Goal: Task Accomplishment & Management: Complete application form

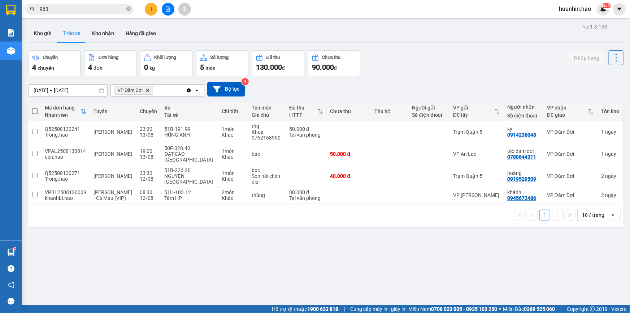
drag, startPoint x: 39, startPoint y: 35, endPoint x: 139, endPoint y: 6, distance: 104.1
click at [43, 35] on button "Kho gửi" at bounding box center [42, 33] width 29 height 17
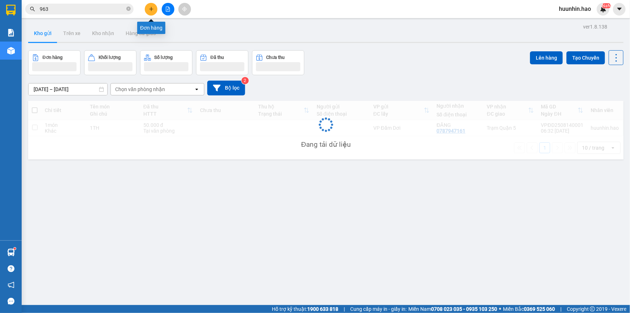
click at [149, 4] on button at bounding box center [151, 9] width 13 height 13
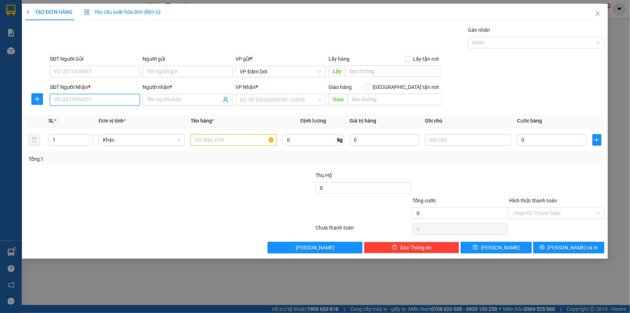
click at [127, 97] on input "SĐT Người Nhận *" at bounding box center [95, 100] width 90 height 12
type input "0917455512"
click at [105, 120] on div "0917455512 - hạo" at bounding box center [95, 115] width 90 height 12
type input "hạo"
type input "30.000"
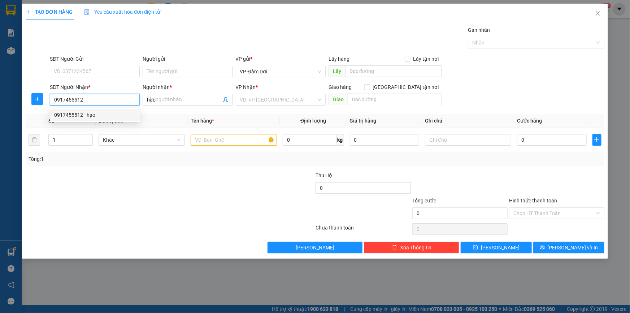
type input "30.000"
type input "0917455512"
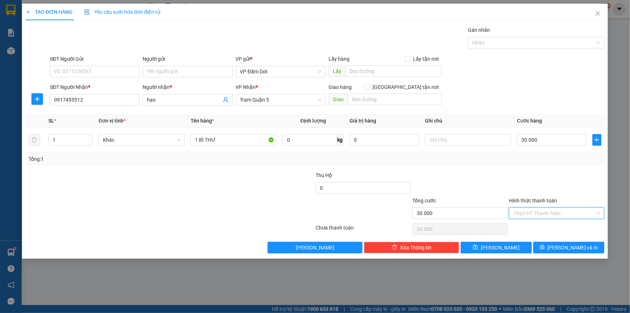
click at [551, 209] on input "Hình thức thanh toán" at bounding box center [554, 213] width 82 height 11
click at [552, 210] on input "Hình thức thanh toán" at bounding box center [554, 213] width 82 height 11
drag, startPoint x: 528, startPoint y: 231, endPoint x: 545, endPoint y: 236, distance: 17.6
click at [531, 231] on div "Tại văn phòng" at bounding box center [556, 228] width 87 height 8
type input "0"
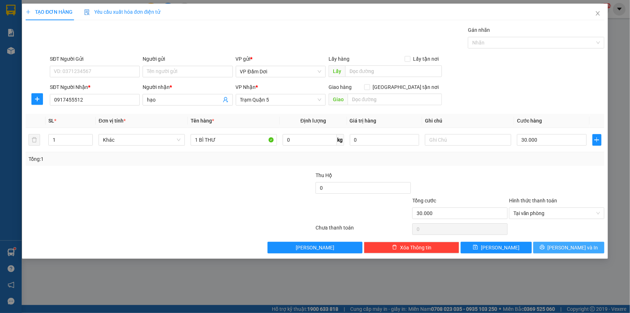
click at [578, 251] on button "[PERSON_NAME] và In" at bounding box center [568, 247] width 71 height 12
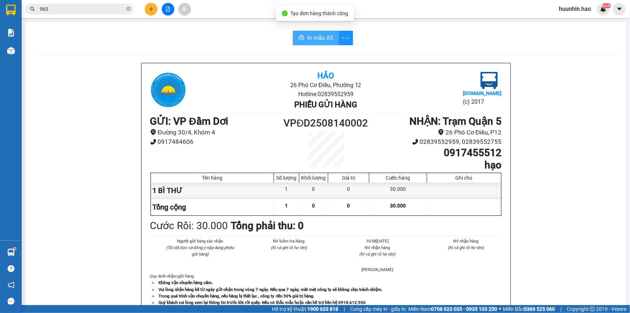
drag, startPoint x: 320, startPoint y: 39, endPoint x: 630, endPoint y: 205, distance: 350.9
click at [323, 39] on span "In mẫu A5" at bounding box center [320, 37] width 26 height 9
click at [153, 7] on icon "plus" at bounding box center [151, 8] width 5 height 5
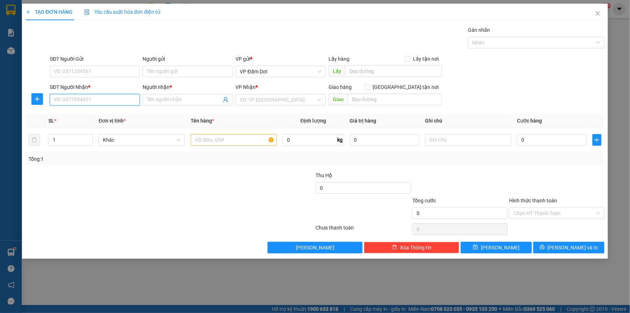
click at [95, 100] on input "SĐT Người Nhận *" at bounding box center [95, 100] width 90 height 12
drag, startPoint x: 113, startPoint y: 113, endPoint x: 123, endPoint y: 113, distance: 9.7
click at [114, 113] on div "0777220886 - [PERSON_NAME]" at bounding box center [94, 115] width 81 height 8
type input "0777220886"
type input "[PERSON_NAME]"
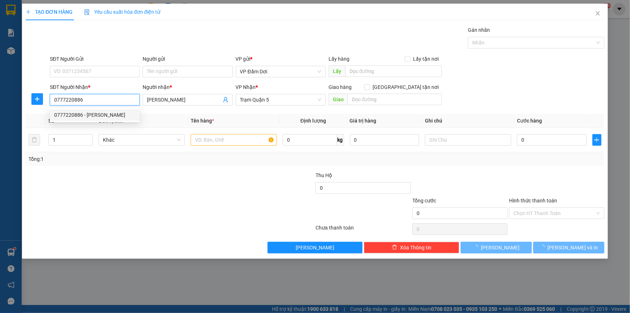
type input "70.000"
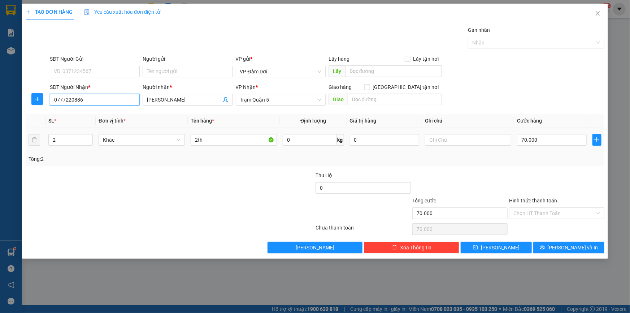
type input "0777220886"
click at [556, 133] on div "70.000" at bounding box center [552, 139] width 70 height 14
click at [548, 138] on input "70.000" at bounding box center [552, 140] width 70 height 12
type input "0"
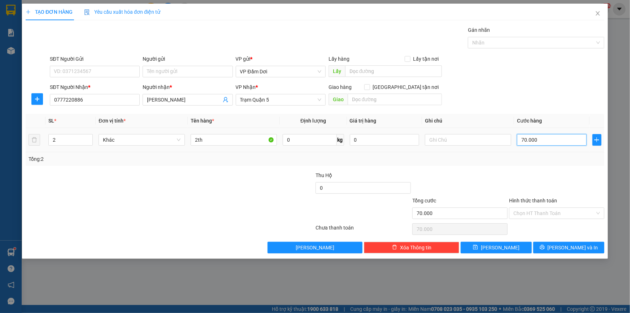
type input "0"
type input "8"
type input "008"
type input "80"
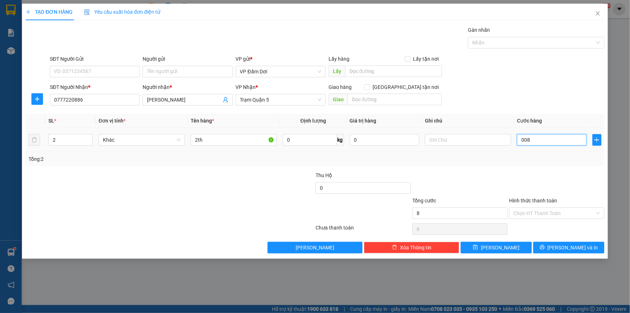
type input "80"
type input "00.800"
type input "800"
type input "8.000"
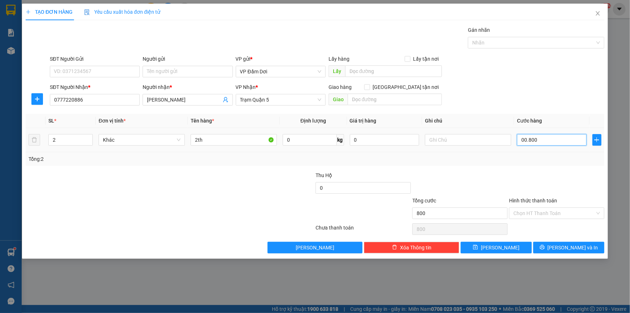
type input "8.000"
type input "0.008.000"
type input "80.000"
type input "000.080.000"
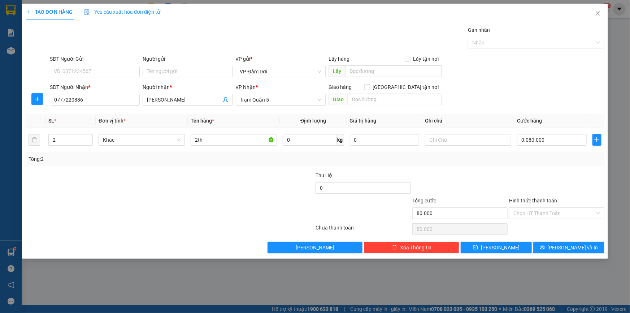
drag, startPoint x: 565, startPoint y: 169, endPoint x: 560, endPoint y: 183, distance: 15.4
click at [565, 169] on div "Transit Pickup Surcharge Ids Transit Deliver Surcharge Ids Transit Deliver Surc…" at bounding box center [315, 139] width 579 height 227
click at [545, 217] on input "Hình thức thanh toán" at bounding box center [554, 213] width 82 height 11
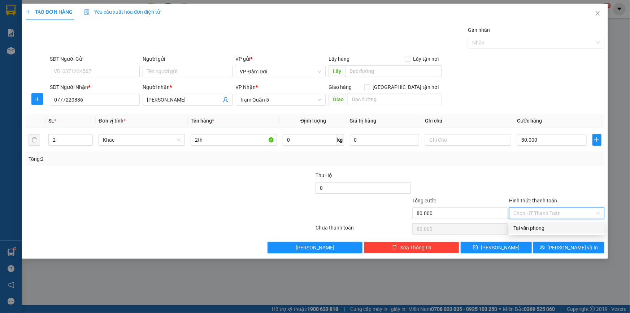
drag, startPoint x: 538, startPoint y: 227, endPoint x: 549, endPoint y: 236, distance: 13.8
click at [540, 227] on div "Tại văn phòng" at bounding box center [556, 228] width 87 height 8
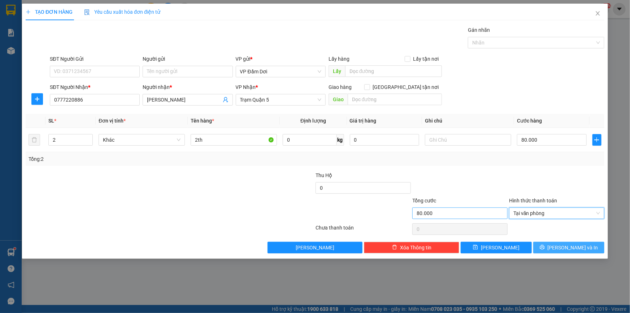
drag, startPoint x: 562, startPoint y: 247, endPoint x: 460, endPoint y: 211, distance: 108.8
click at [563, 247] on span "[PERSON_NAME] và In" at bounding box center [573, 247] width 51 height 8
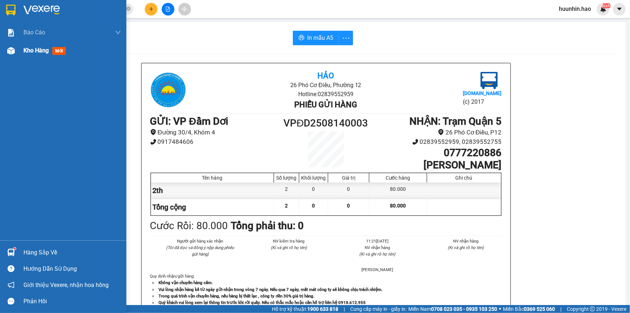
click at [9, 54] on img at bounding box center [11, 51] width 8 height 8
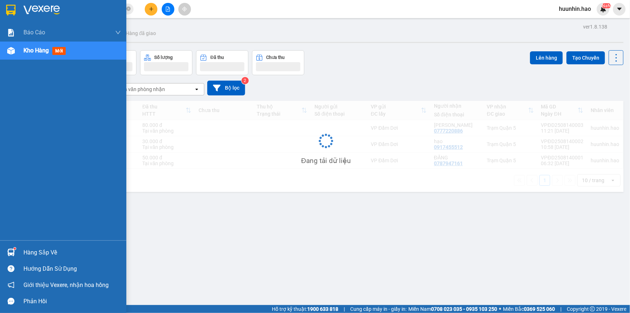
click at [10, 53] on img at bounding box center [11, 51] width 8 height 8
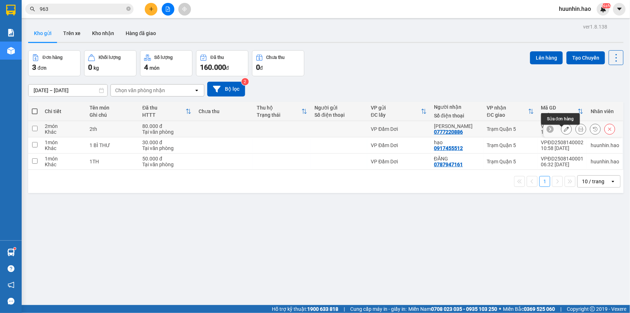
click at [565, 134] on button at bounding box center [566, 129] width 10 height 13
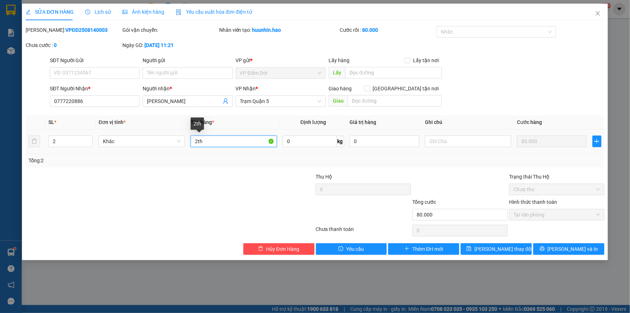
click at [218, 142] on input "2th" at bounding box center [234, 141] width 86 height 12
click at [581, 251] on span "[PERSON_NAME] và In" at bounding box center [573, 249] width 51 height 8
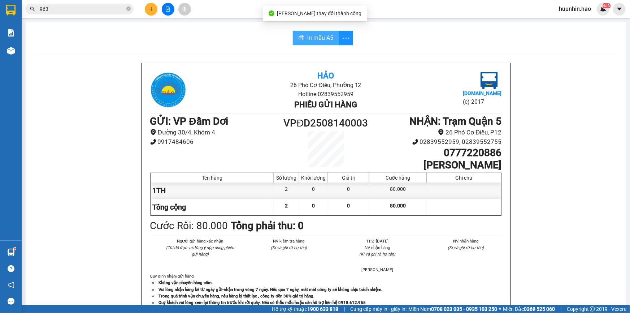
click at [307, 36] on span "In mẫu A5" at bounding box center [320, 37] width 26 height 9
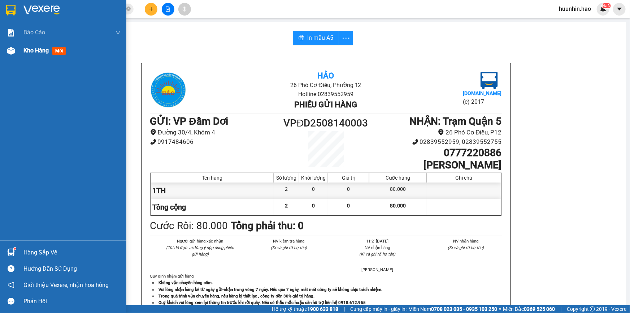
drag, startPoint x: 36, startPoint y: 53, endPoint x: 109, endPoint y: 42, distance: 73.4
click at [37, 54] on span "Kho hàng" at bounding box center [35, 50] width 25 height 7
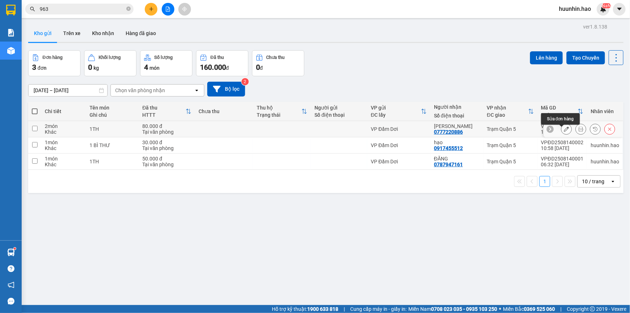
click at [564, 131] on icon at bounding box center [566, 128] width 5 height 5
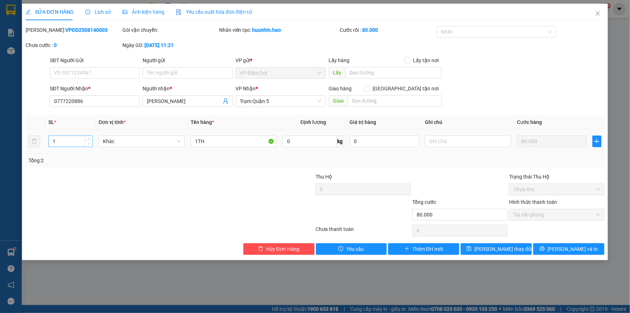
click at [89, 145] on icon "down" at bounding box center [89, 143] width 3 height 3
click at [545, 251] on icon "printer" at bounding box center [542, 248] width 5 height 5
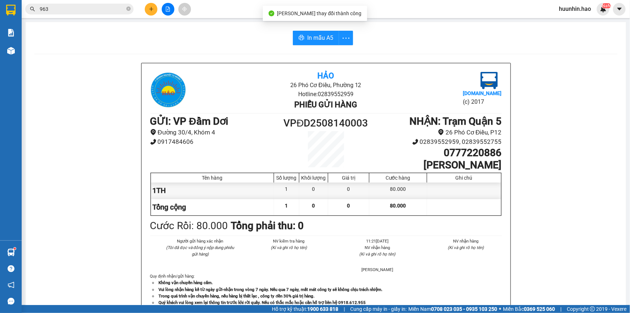
click at [310, 45] on div "In mẫu A5 Hảo 26 Phó Cơ Điều, Phường 12 Hotline: 02839552959 Phiếu gửi hàng [DO…" at bounding box center [326, 300] width 600 height 557
click at [312, 43] on button "In mẫu A5" at bounding box center [316, 38] width 46 height 14
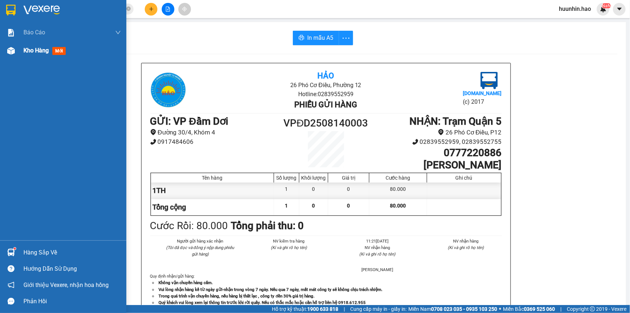
click at [14, 49] on img at bounding box center [11, 51] width 8 height 8
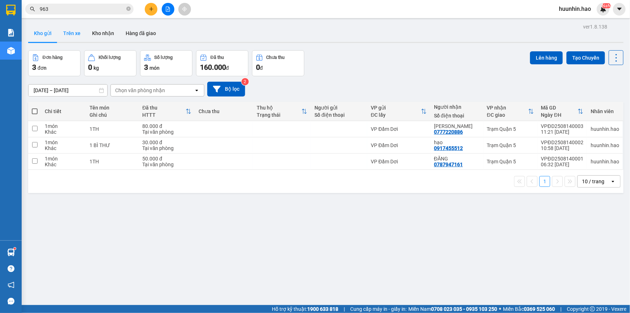
click at [78, 38] on button "Trên xe" at bounding box center [71, 33] width 29 height 17
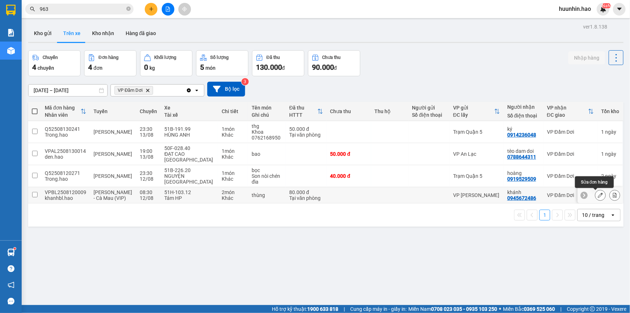
click at [595, 193] on button at bounding box center [600, 195] width 10 height 13
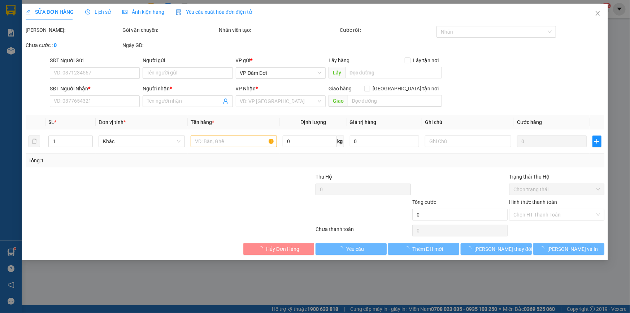
type input "0945672486"
type input "khánh"
type input "80.000"
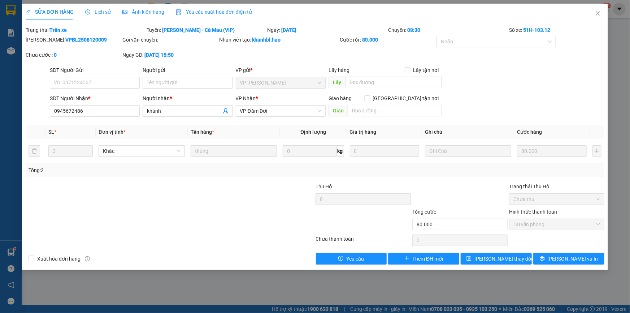
drag, startPoint x: 123, startPoint y: 8, endPoint x: 126, endPoint y: 9, distance: 3.7
click at [126, 9] on div "SỬA ĐƠN HÀNG Lịch sử Ảnh kiện hàng Yêu cầu xuất hóa đơn điện tử" at bounding box center [139, 12] width 226 height 17
click at [135, 10] on span "Ảnh kiện hàng" at bounding box center [143, 12] width 42 height 6
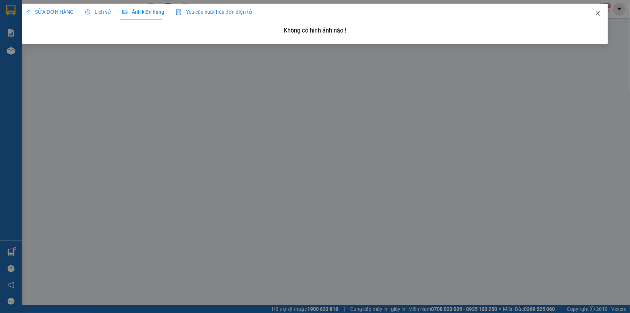
click at [599, 11] on span "Close" at bounding box center [598, 14] width 20 height 20
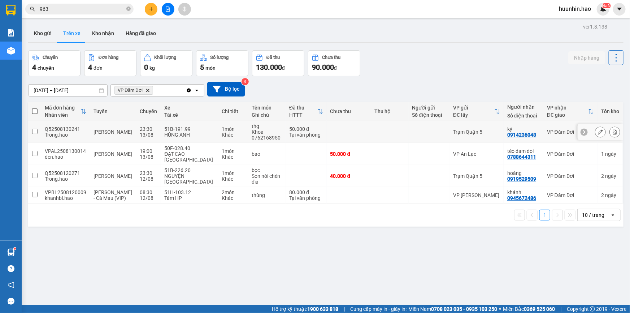
click at [598, 134] on icon at bounding box center [600, 131] width 5 height 5
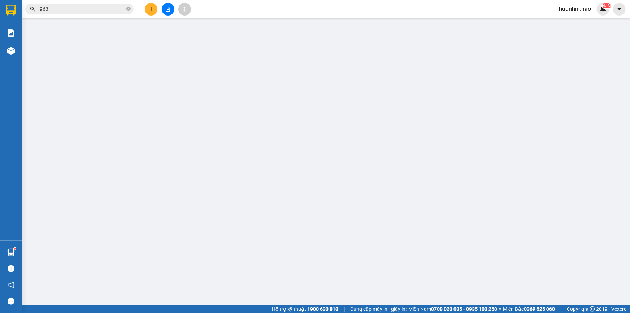
type input "0914236048"
type input "ký"
type input "50.000"
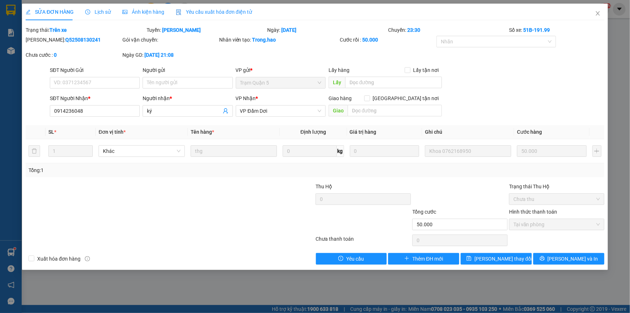
click at [144, 12] on span "Ảnh kiện hàng" at bounding box center [143, 12] width 42 height 6
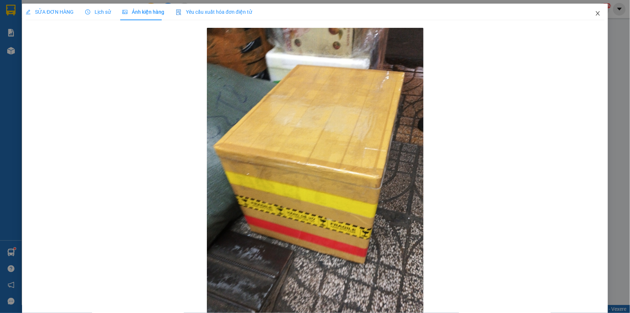
click at [595, 16] on icon "close" at bounding box center [598, 13] width 6 height 6
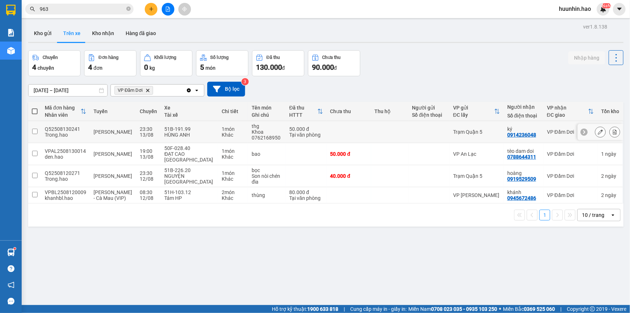
click at [533, 137] on div "ký 0914236048" at bounding box center [523, 132] width 32 height 12
checkbox input "true"
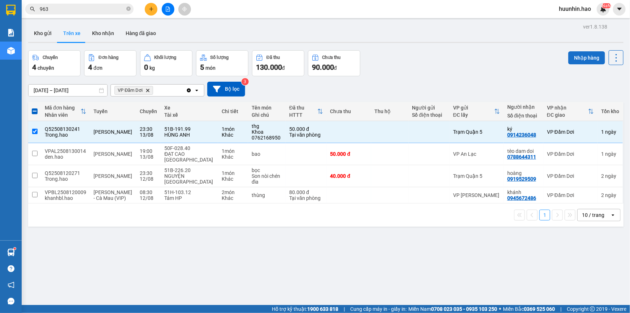
click at [585, 61] on button "Nhập hàng" at bounding box center [586, 57] width 37 height 13
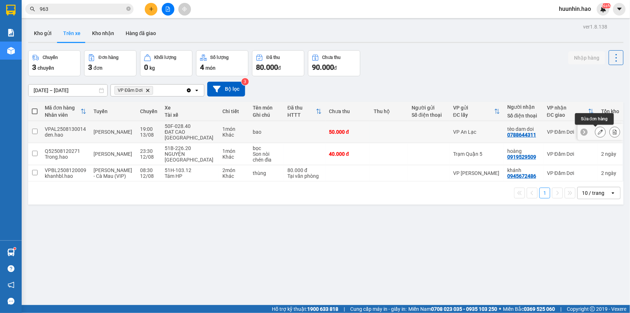
click at [595, 131] on button at bounding box center [600, 132] width 10 height 13
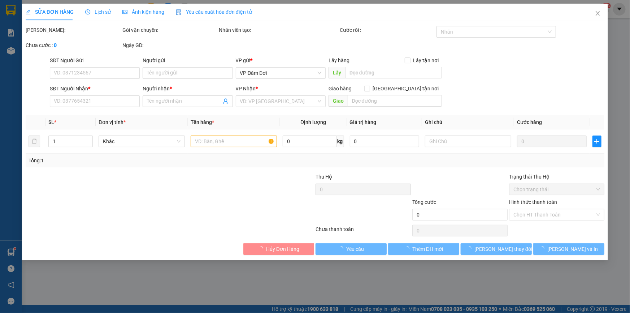
type input "0788644311"
type input "tèo dam doi"
type input "50.000"
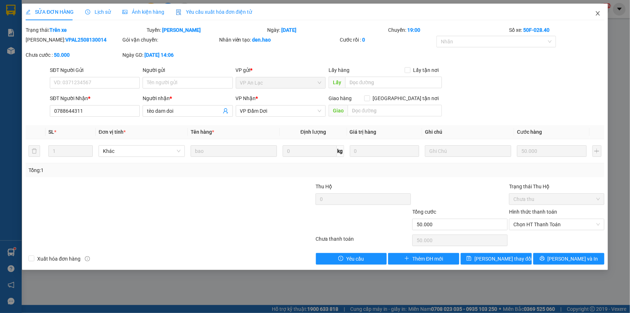
click at [597, 14] on icon "close" at bounding box center [598, 13] width 6 height 6
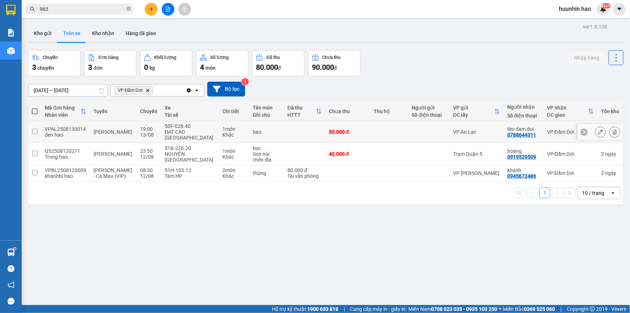
click at [465, 130] on div "VP An Lạc" at bounding box center [476, 132] width 47 height 6
checkbox input "true"
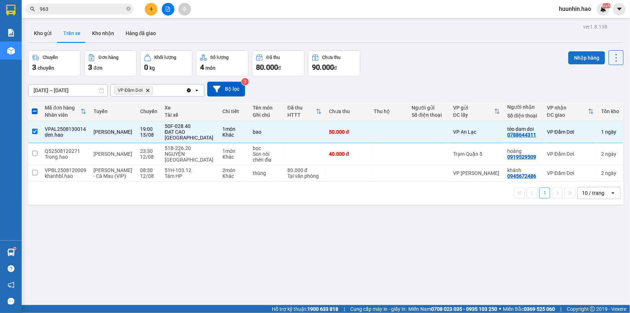
click at [594, 60] on button "Nhập hàng" at bounding box center [586, 57] width 37 height 13
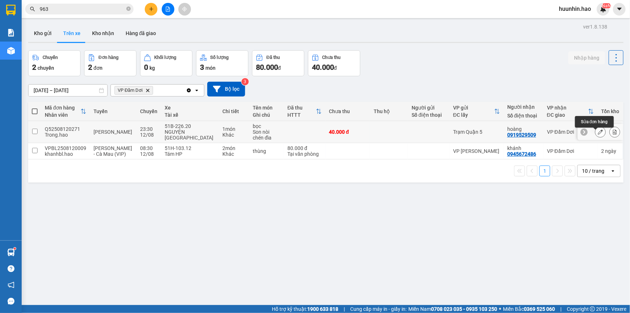
click at [598, 134] on icon at bounding box center [600, 131] width 5 height 5
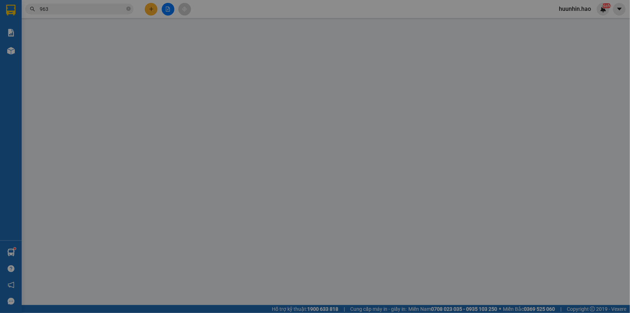
type input "0919529509"
type input "hoàng"
type input "40.000"
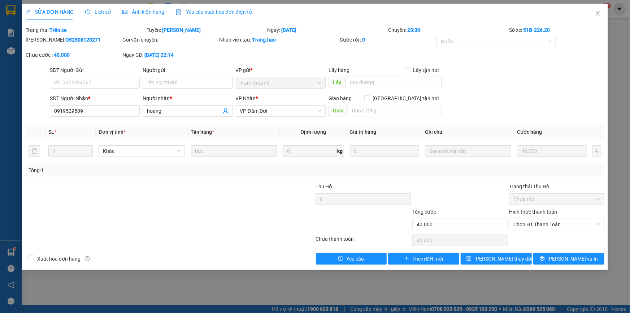
drag, startPoint x: 110, startPoint y: 13, endPoint x: 143, endPoint y: 12, distance: 32.5
click at [111, 13] on div "SỬA ĐƠN HÀNG Lịch sử Ảnh kiện hàng Yêu cầu xuất hóa đơn điện tử" at bounding box center [139, 12] width 226 height 17
click at [143, 12] on span "Ảnh kiện hàng" at bounding box center [143, 12] width 42 height 6
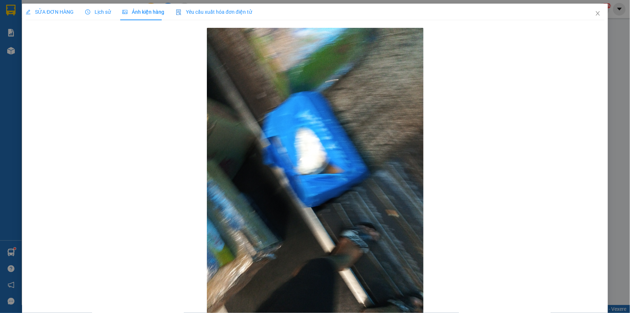
click at [53, 11] on span "SỬA ĐƠN HÀNG" at bounding box center [50, 12] width 48 height 6
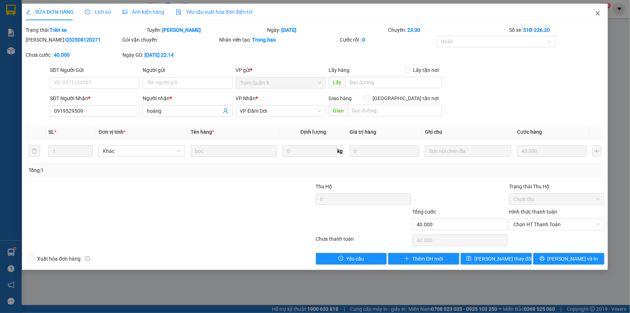
click at [599, 13] on icon "close" at bounding box center [598, 13] width 6 height 6
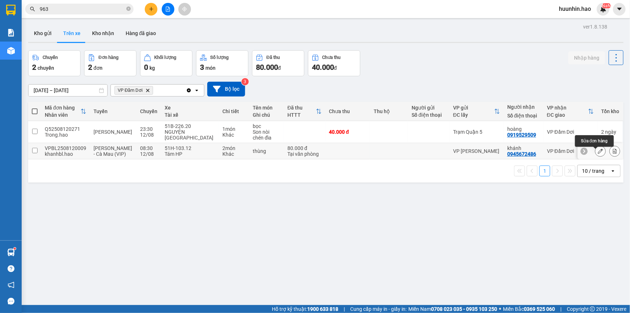
click at [598, 153] on icon at bounding box center [600, 150] width 5 height 5
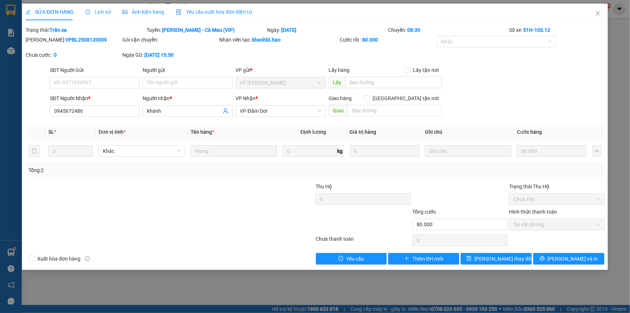
click at [141, 11] on span "Ảnh kiện hàng" at bounding box center [143, 12] width 42 height 6
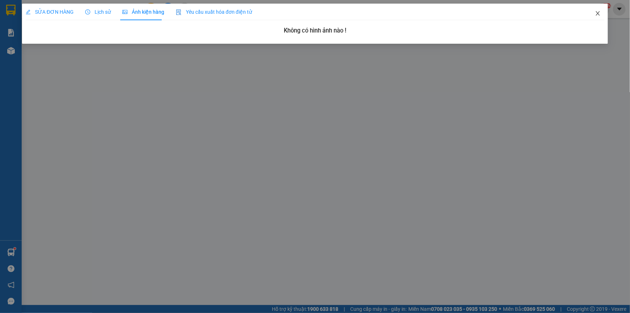
click at [599, 13] on icon "close" at bounding box center [598, 13] width 4 height 4
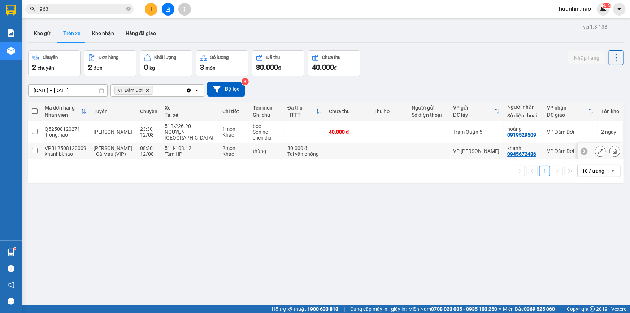
click at [507, 157] on div "0945672486" at bounding box center [521, 154] width 29 height 6
click at [549, 152] on div "VP Đầm Dơi" at bounding box center [570, 151] width 47 height 6
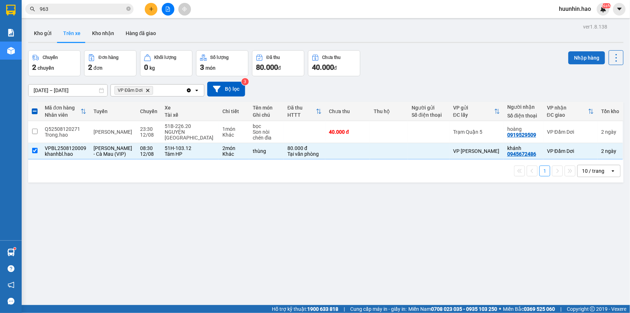
click at [582, 57] on button "Nhập hàng" at bounding box center [586, 57] width 37 height 13
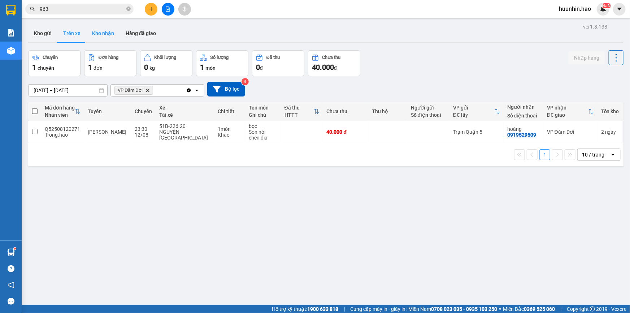
click at [95, 30] on button "Kho nhận" at bounding box center [103, 33] width 34 height 17
type input "[DATE] – [DATE]"
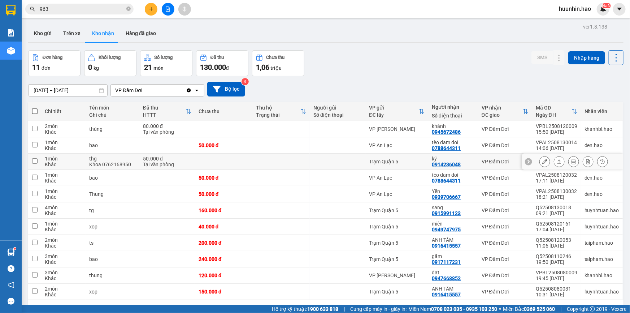
click at [557, 159] on icon at bounding box center [559, 161] width 5 height 5
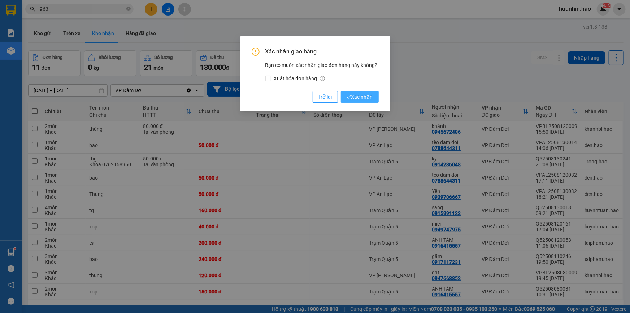
click at [361, 96] on span "Xác nhận" at bounding box center [360, 97] width 26 height 8
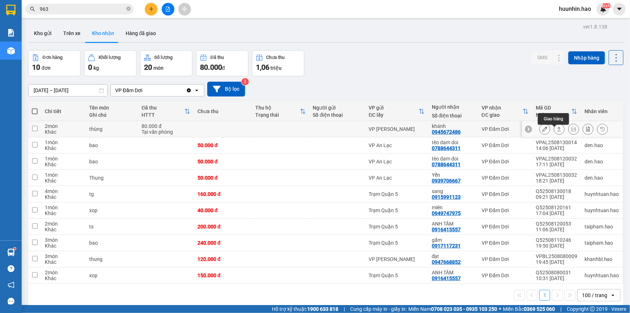
drag, startPoint x: 555, startPoint y: 101, endPoint x: 541, endPoint y: 105, distance: 14.9
click at [557, 126] on icon at bounding box center [559, 128] width 5 height 5
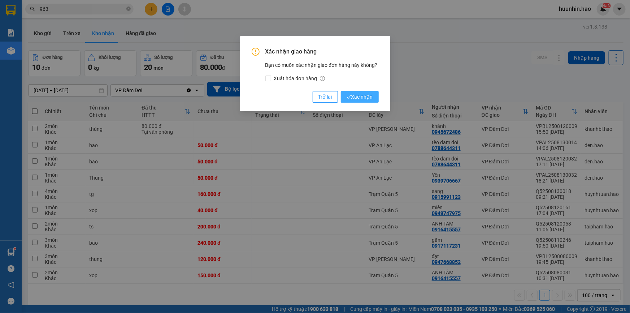
click at [365, 98] on span "Xác nhận" at bounding box center [360, 97] width 26 height 8
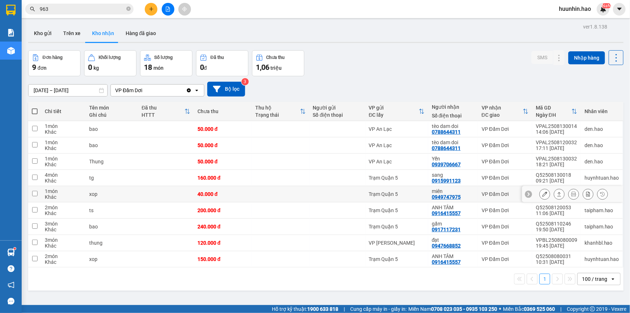
click at [442, 194] on div "0949747975" at bounding box center [446, 197] width 29 height 6
click at [469, 156] on div "Yến 0939706667" at bounding box center [453, 162] width 43 height 12
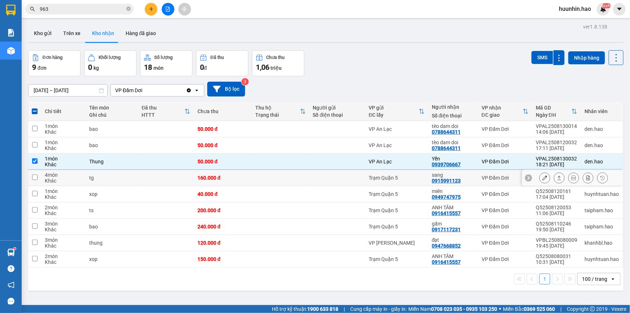
click at [557, 175] on icon at bounding box center [559, 177] width 4 height 4
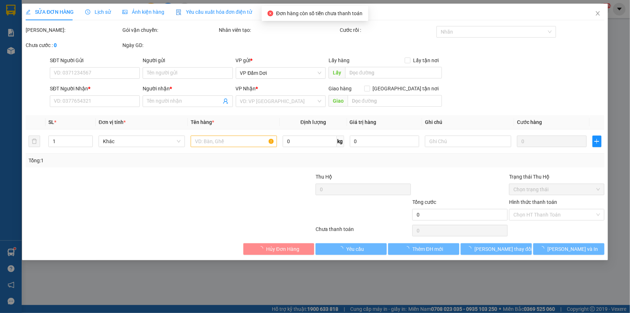
type input "0915991123"
type input "sang"
type input "160.000"
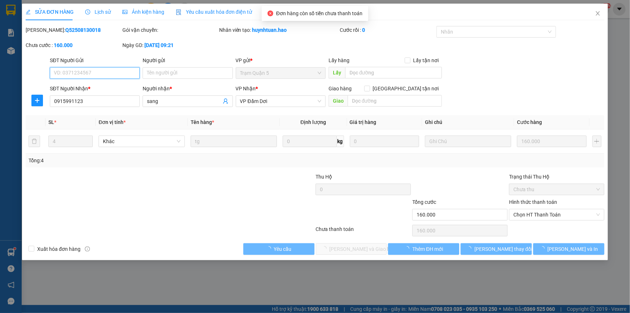
click at [150, 10] on span "Ảnh kiện hàng" at bounding box center [143, 12] width 42 height 6
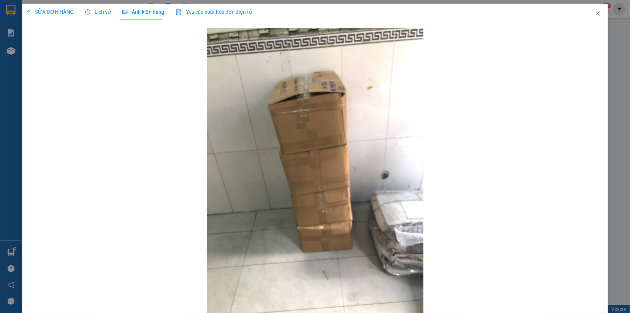
click at [62, 16] on div "SỬA ĐƠN HÀNG" at bounding box center [50, 12] width 48 height 8
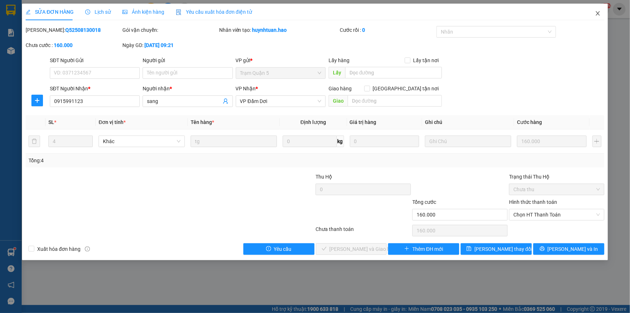
click at [599, 13] on icon "close" at bounding box center [598, 13] width 4 height 4
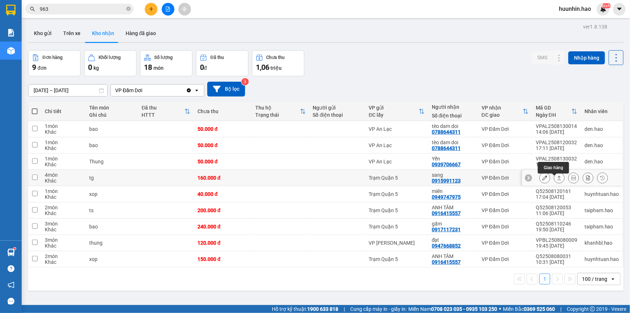
click at [557, 180] on icon at bounding box center [559, 177] width 5 height 5
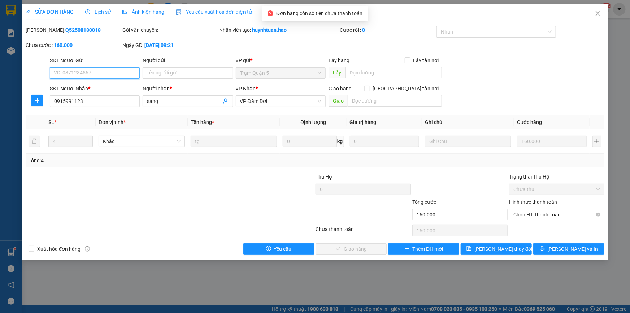
click at [535, 213] on span "Chọn HT Thanh Toán" at bounding box center [556, 214] width 87 height 11
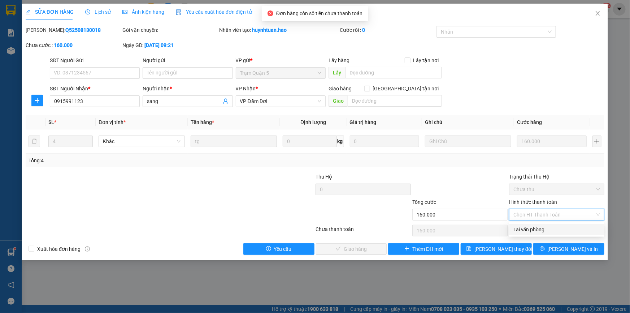
drag, startPoint x: 525, startPoint y: 229, endPoint x: 364, endPoint y: 244, distance: 161.0
click at [524, 228] on div "Tại văn phòng" at bounding box center [556, 229] width 87 height 8
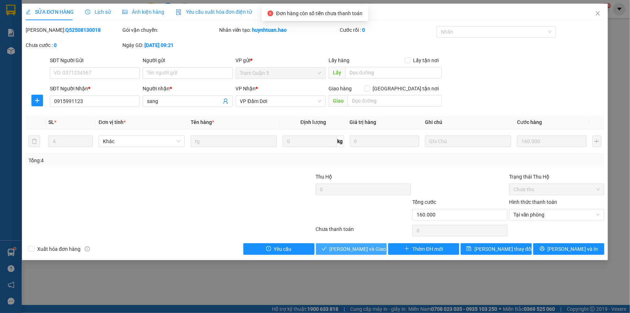
click at [357, 253] on button "[PERSON_NAME] và Giao hàng" at bounding box center [351, 249] width 71 height 12
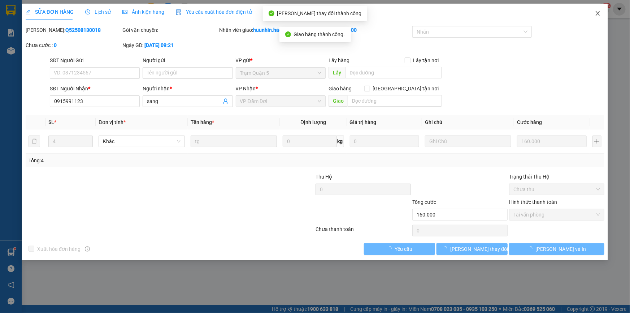
click at [599, 10] on span "Close" at bounding box center [598, 14] width 20 height 20
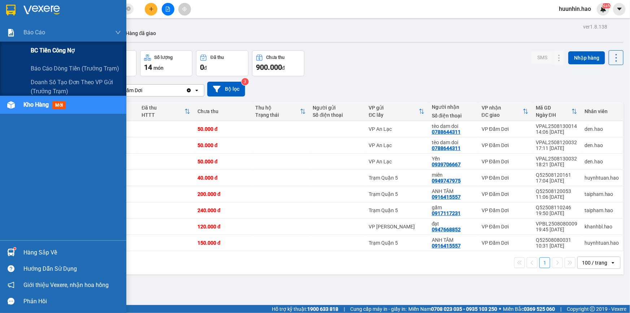
drag, startPoint x: 42, startPoint y: 66, endPoint x: 87, endPoint y: 46, distance: 49.3
click at [43, 66] on span "Báo cáo dòng tiền (trưởng trạm)" at bounding box center [75, 68] width 88 height 9
